Goal: Transaction & Acquisition: Purchase product/service

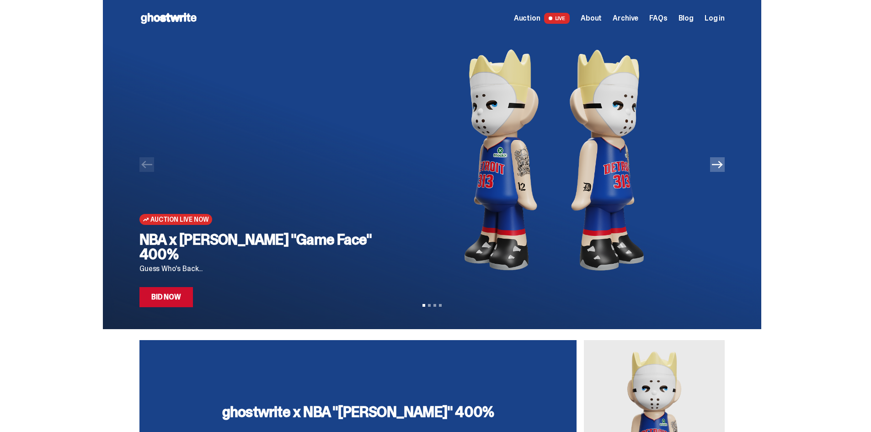
click at [719, 168] on icon "Next" at bounding box center [717, 164] width 11 height 11
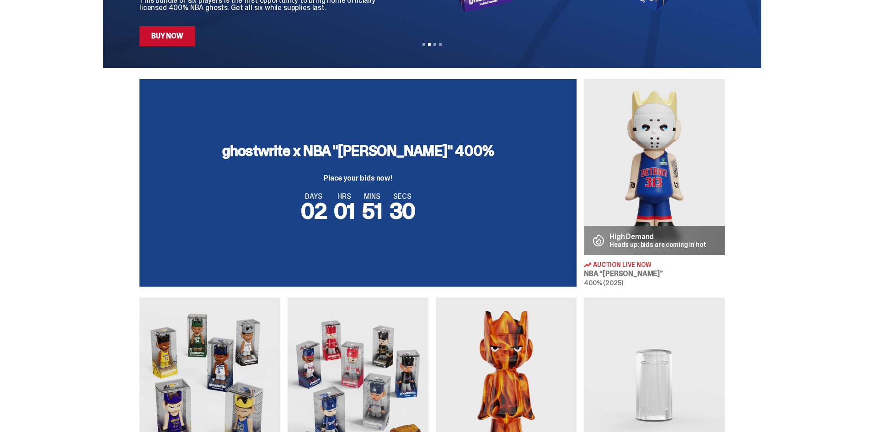
scroll to position [183, 0]
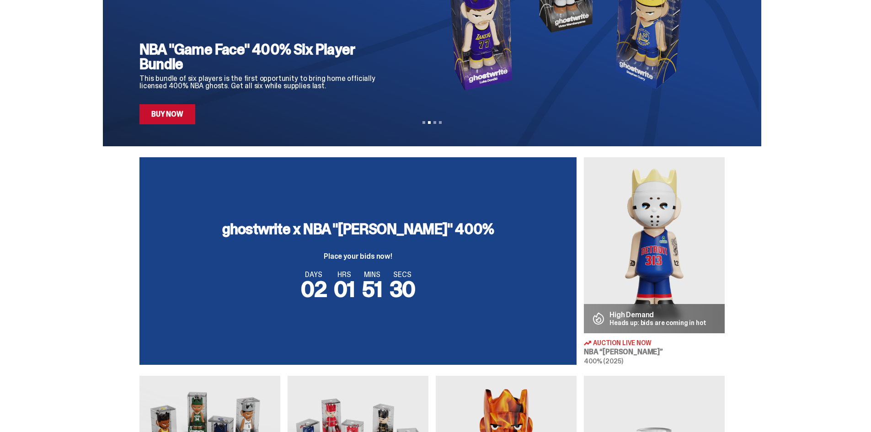
click at [651, 196] on img at bounding box center [654, 245] width 141 height 176
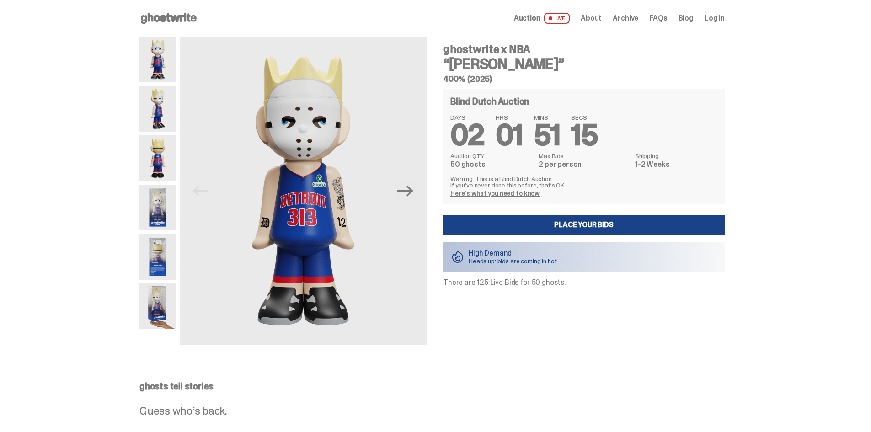
click at [163, 163] on img at bounding box center [157, 158] width 37 height 46
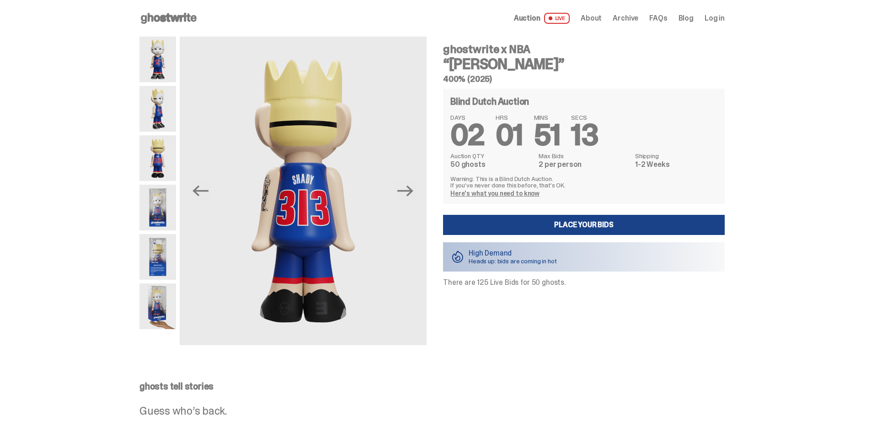
click at [157, 250] on img at bounding box center [157, 257] width 37 height 46
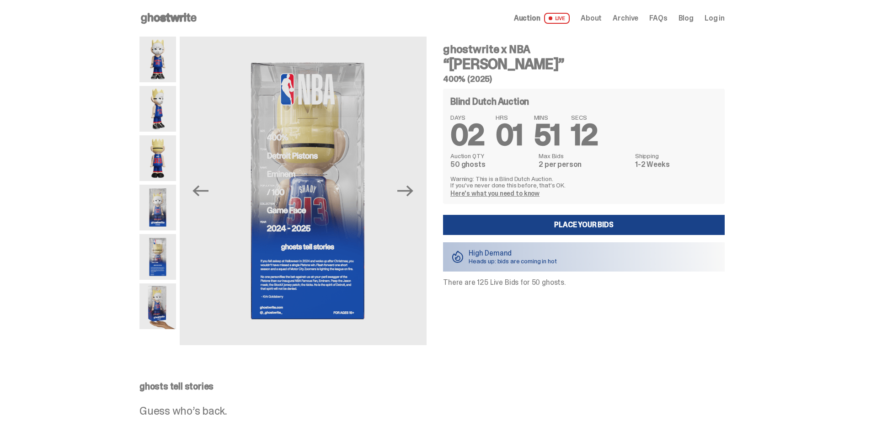
click at [167, 302] on img at bounding box center [157, 306] width 37 height 46
